Goal: Task Accomplishment & Management: Manage account settings

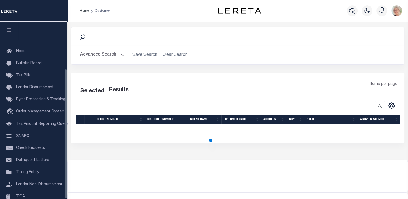
scroll to position [64, 0]
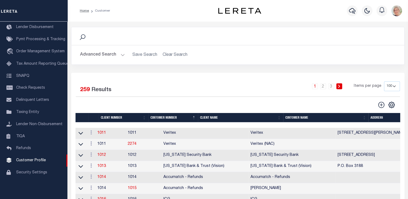
click at [209, 119] on th "Client Name" at bounding box center [240, 117] width 85 height 9
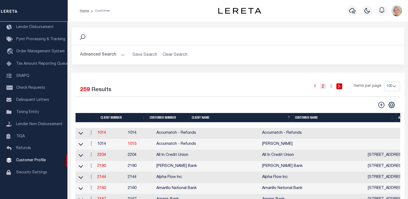
click at [324, 87] on link "2" at bounding box center [323, 86] width 6 height 6
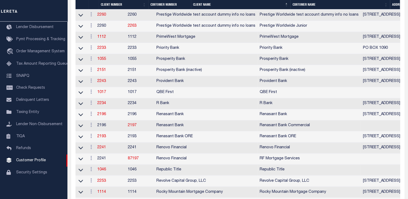
scroll to position [862, 0]
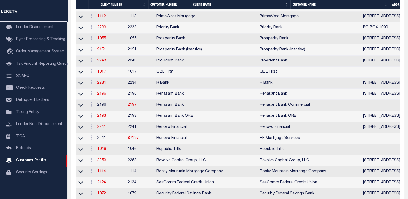
click at [105, 129] on link "2241" at bounding box center [101, 127] width 9 height 4
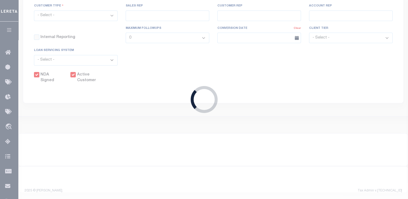
select select
type input "Renovo Financial"
type input "2241"
type input "Renovo Financial"
type input "[PERSON_NAME]"
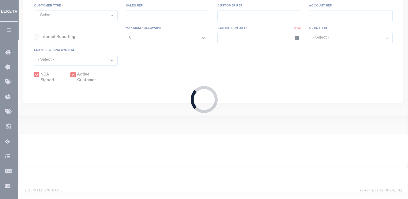
type input "[PERSON_NAME]"
select select "Mixed Portfolio"
type input "[PERSON_NAME]"
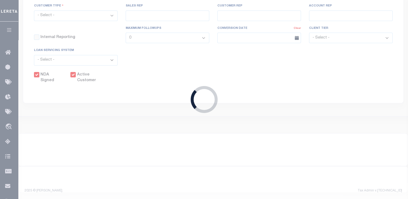
checkbox input "true"
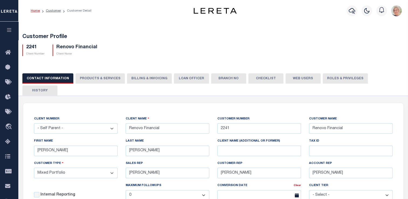
click at [302, 79] on button "Web Users" at bounding box center [302, 78] width 35 height 10
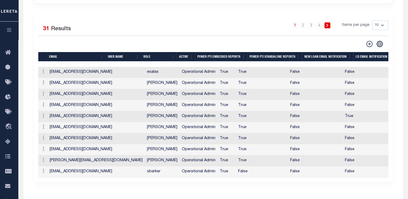
scroll to position [162, 0]
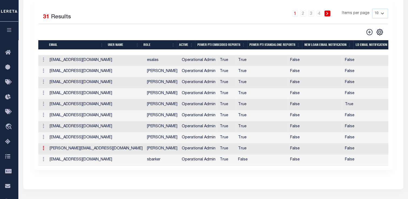
click at [43, 146] on icon at bounding box center [44, 148] width 2 height 4
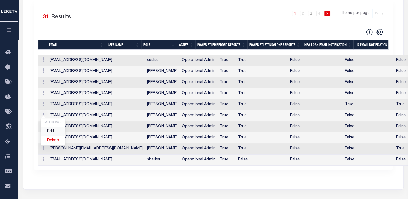
click at [51, 127] on link "Edit" at bounding box center [53, 131] width 25 height 9
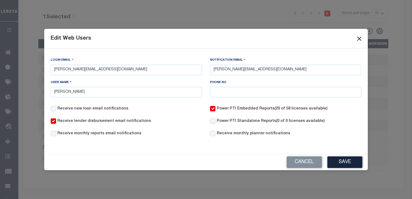
click at [361, 38] on button "Close" at bounding box center [359, 38] width 7 height 7
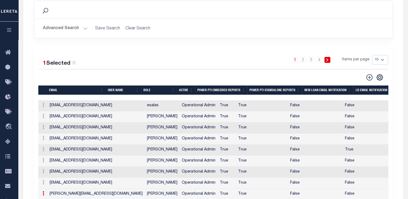
scroll to position [108, 0]
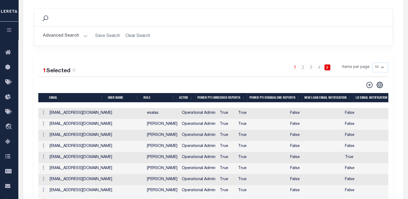
click at [383, 63] on select "10 25 50 100" at bounding box center [380, 68] width 16 height 10
select select "50"
click at [372, 63] on select "10 25 50 100" at bounding box center [380, 68] width 16 height 10
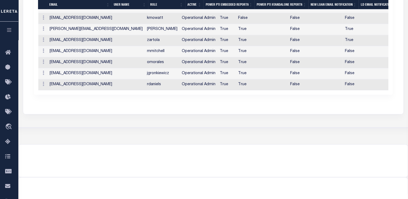
scroll to position [383, 0]
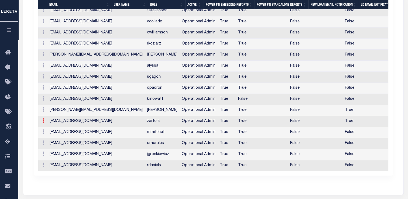
click at [43, 118] on icon at bounding box center [44, 120] width 2 height 4
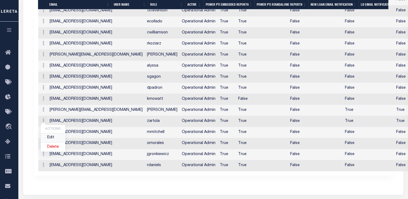
click at [50, 133] on link "Edit" at bounding box center [53, 137] width 25 height 9
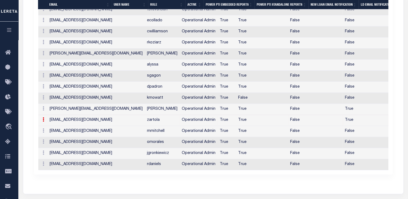
type input "[EMAIL_ADDRESS][DOMAIN_NAME]"
type input "zartola"
checkbox input "true"
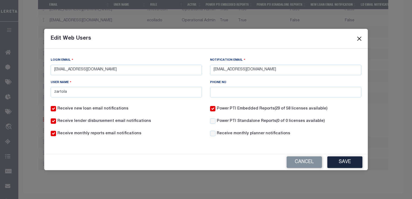
click at [357, 38] on button "Close" at bounding box center [359, 38] width 7 height 7
